Goal: Task Accomplishment & Management: Use online tool/utility

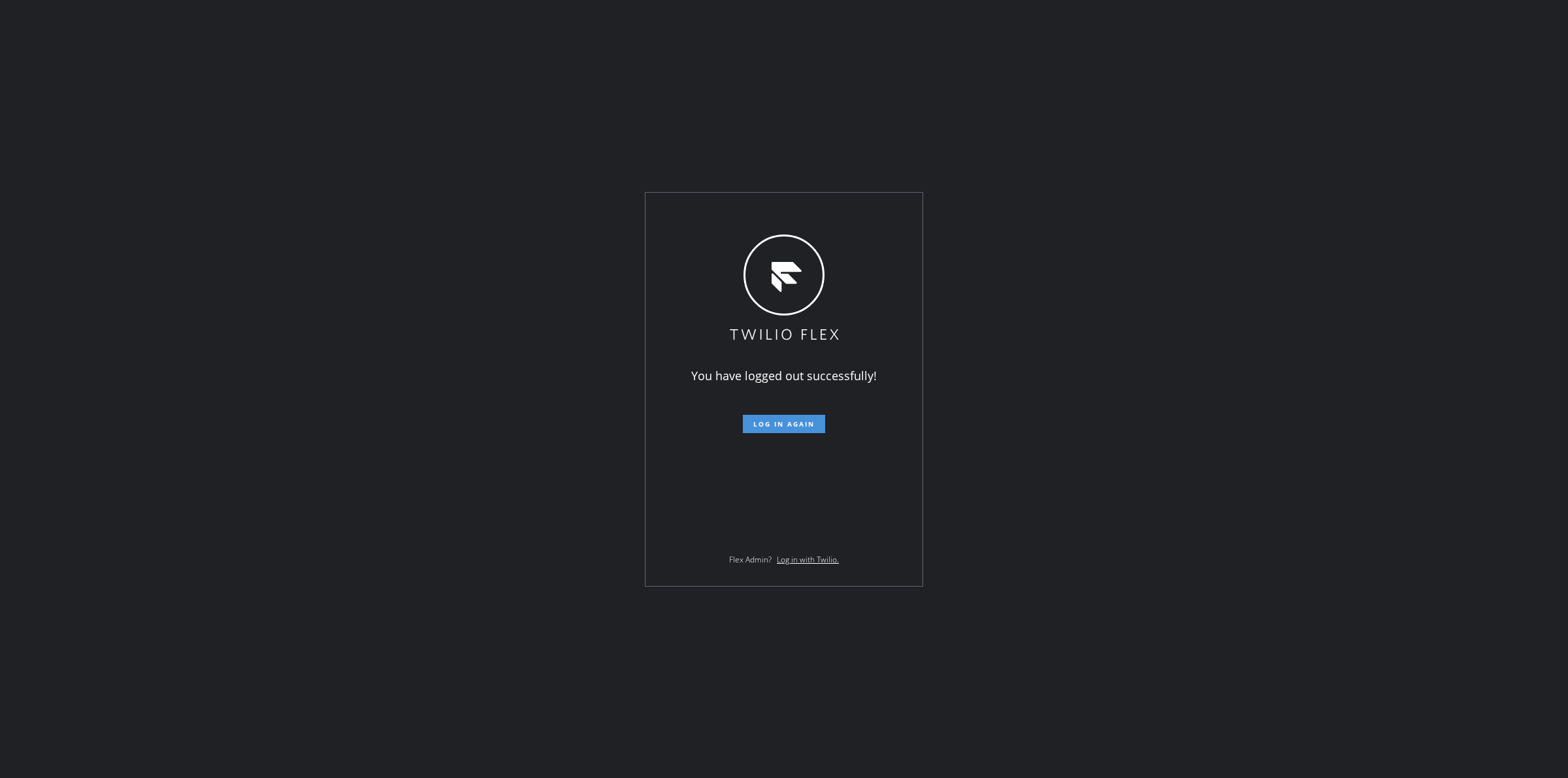
click at [817, 415] on button "Log in again" at bounding box center [784, 424] width 82 height 19
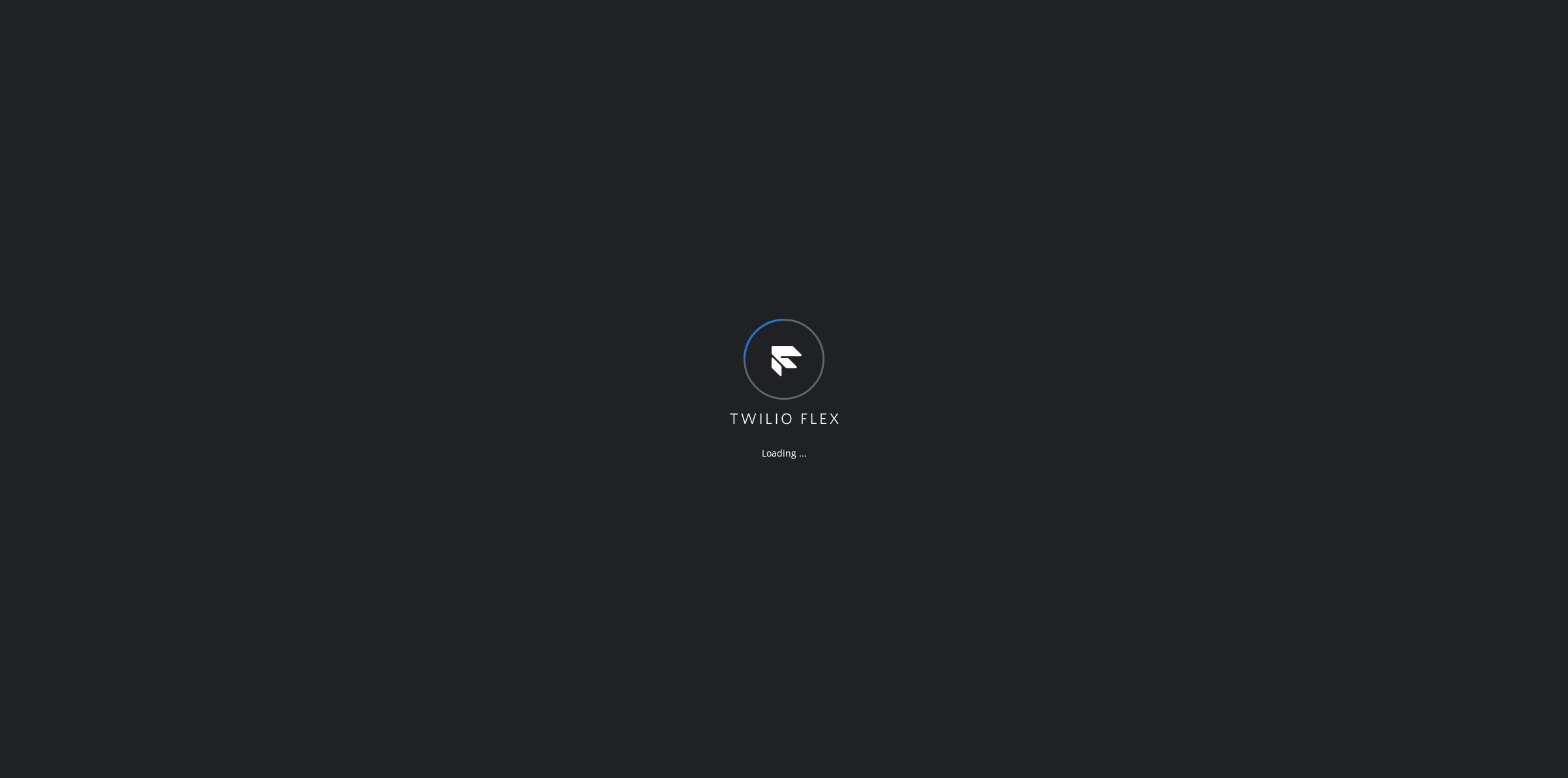
click at [1308, 351] on div "Loading ..." at bounding box center [784, 389] width 1568 height 778
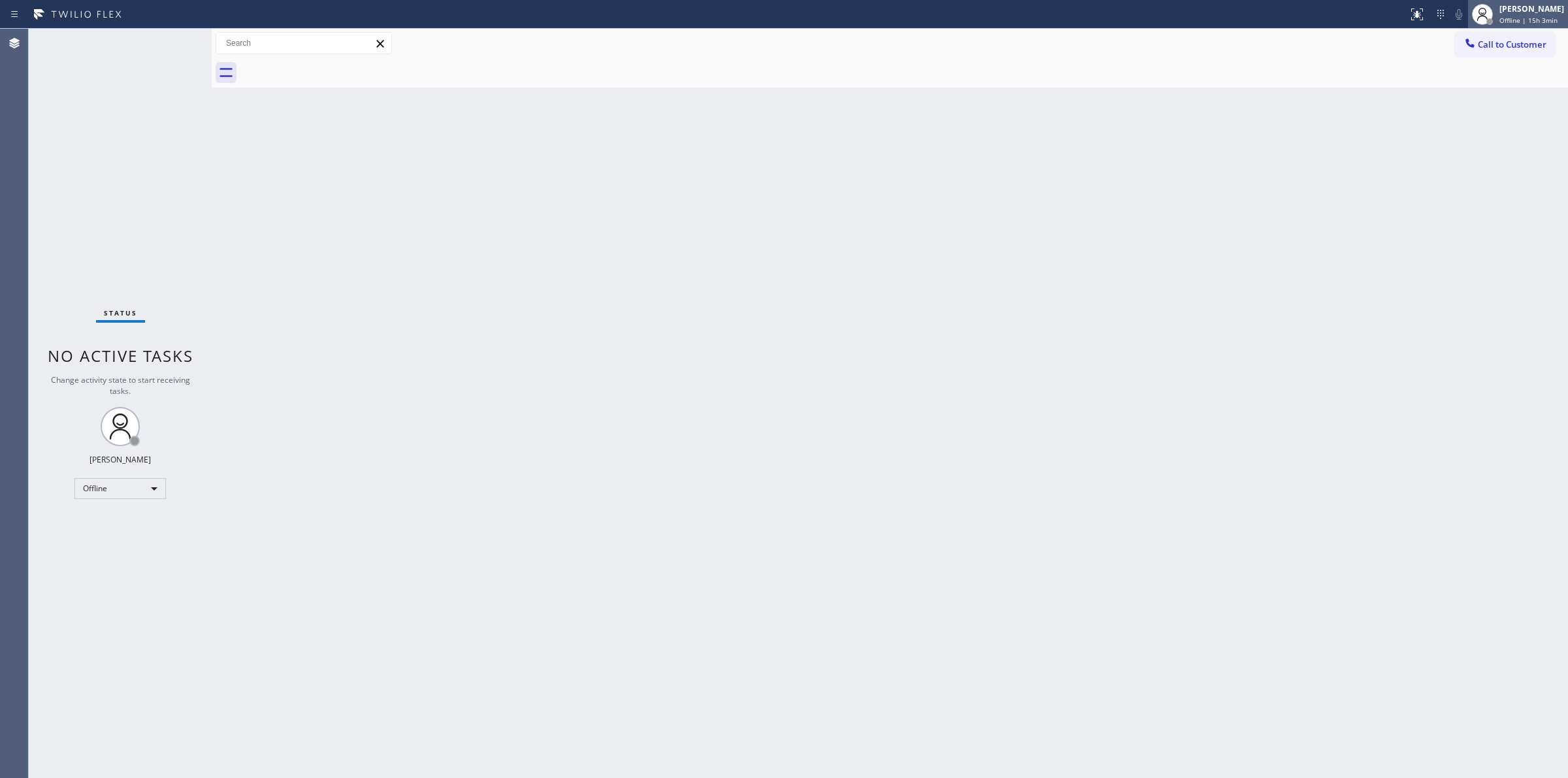
click at [1528, 4] on div "Jasper Timkang" at bounding box center [1531, 8] width 65 height 11
click at [1495, 89] on button "Unavailable" at bounding box center [1502, 86] width 131 height 17
click at [1504, 27] on div "Jasper Timkang Unavailable | 13:54" at bounding box center [1517, 14] width 100 height 29
drag, startPoint x: 1242, startPoint y: 160, endPoint x: 1236, endPoint y: 167, distance: 9.2
click at [1236, 167] on div "Back to Dashboard Change Sender ID Customers Technicians Select a contact Outbo…" at bounding box center [890, 403] width 1356 height 749
